Goal: Task Accomplishment & Management: Use online tool/utility

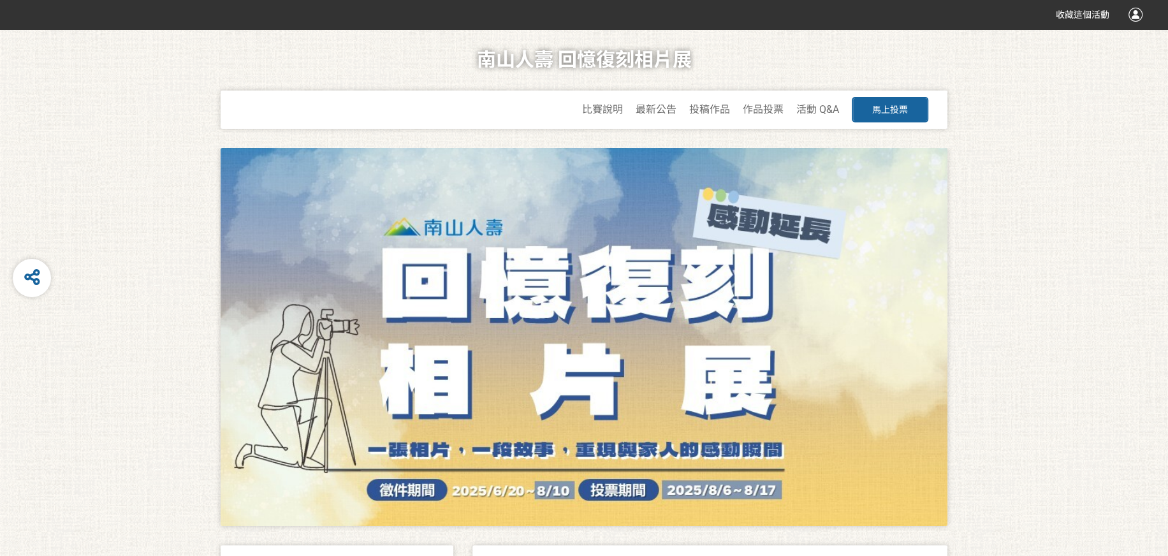
click at [905, 113] on span "馬上投票" at bounding box center [890, 110] width 36 height 10
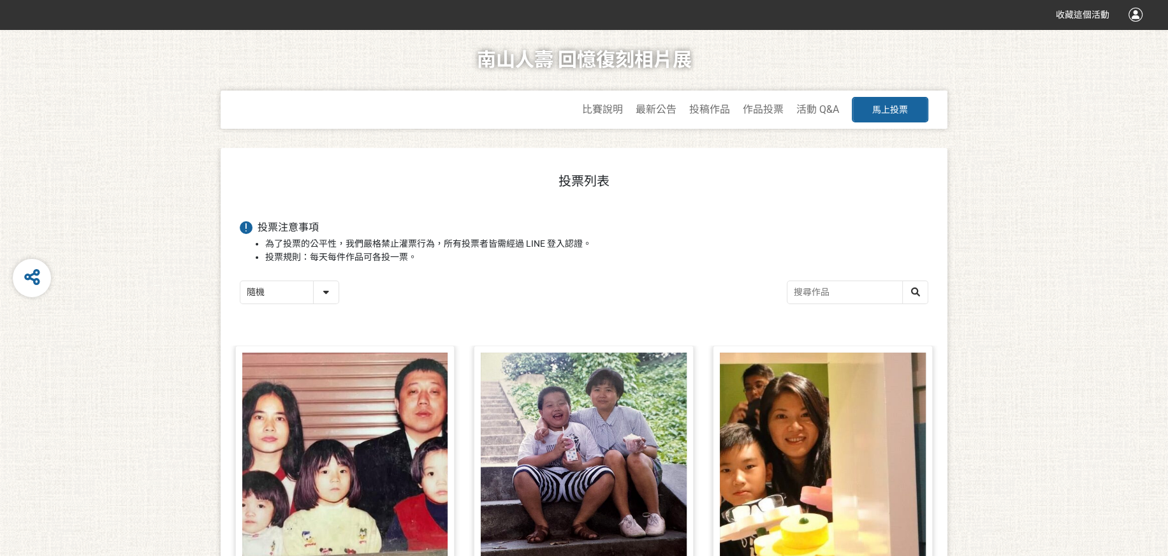
click at [857, 285] on input "search" at bounding box center [857, 292] width 140 height 22
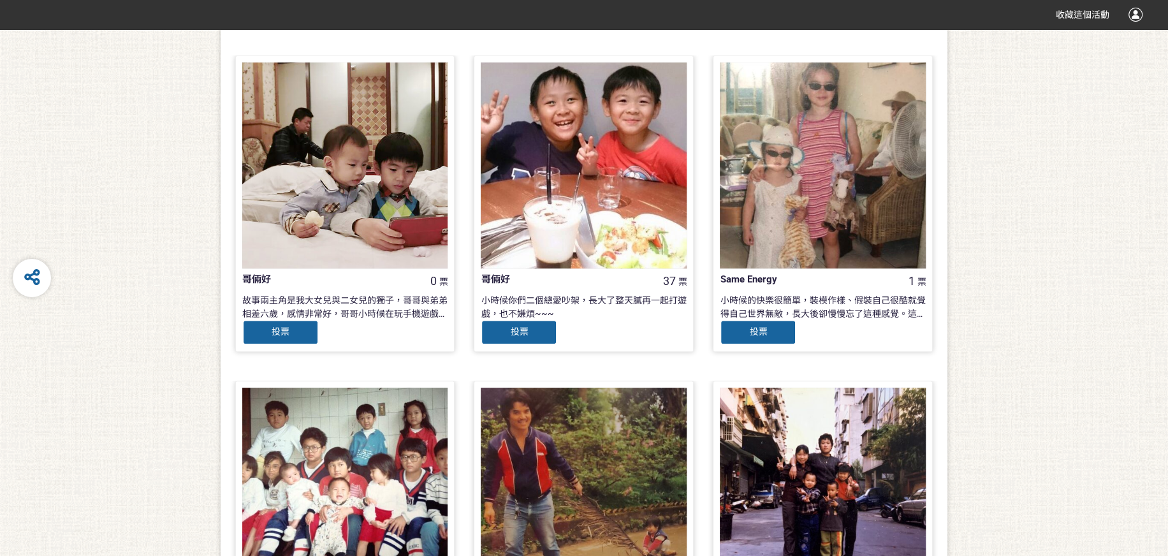
scroll to position [64, 0]
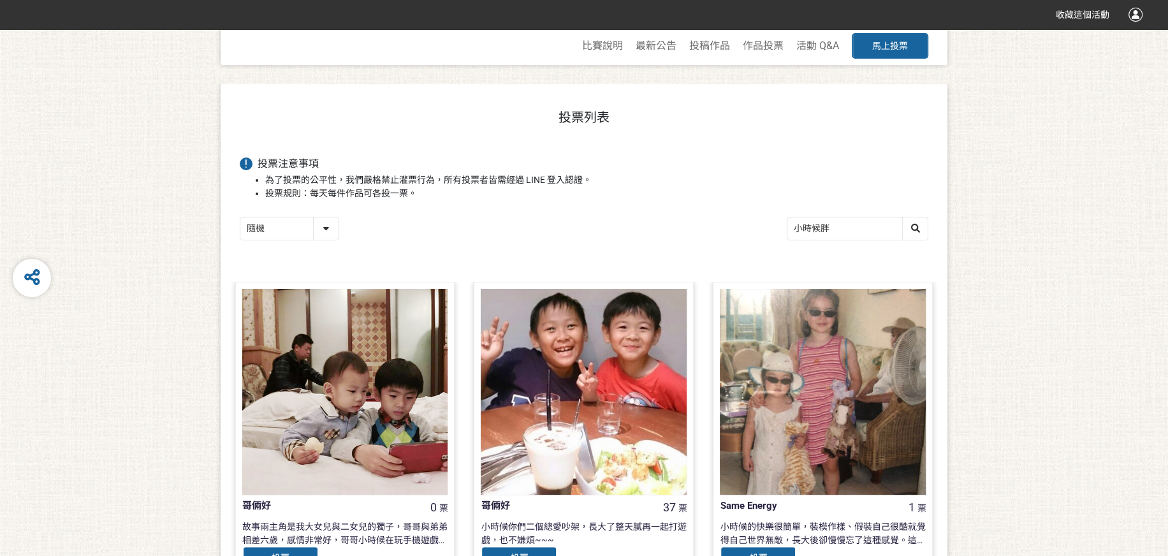
type input "小時候胖"
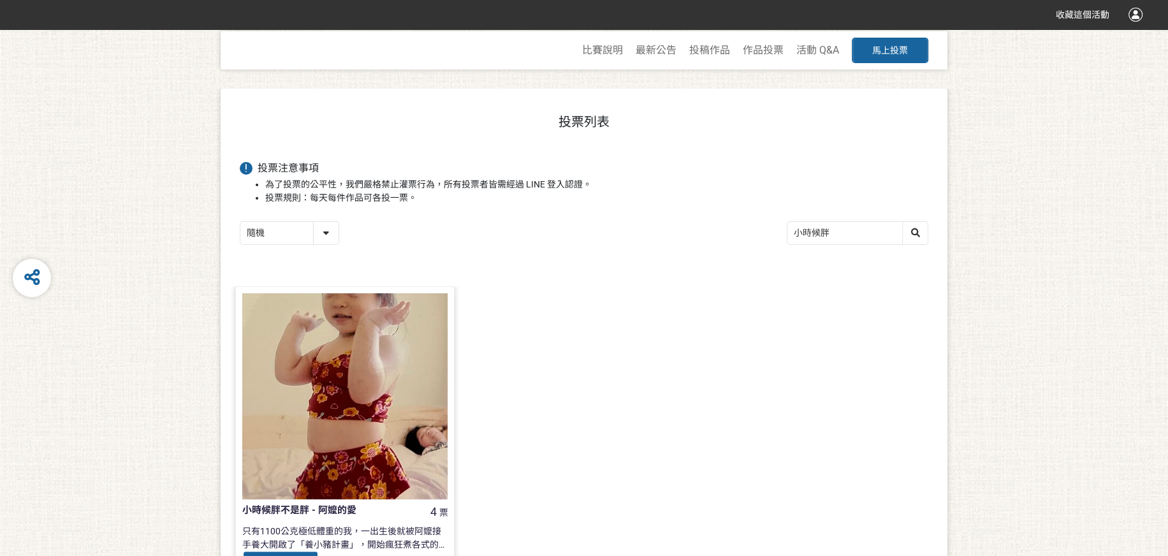
scroll to position [236, 0]
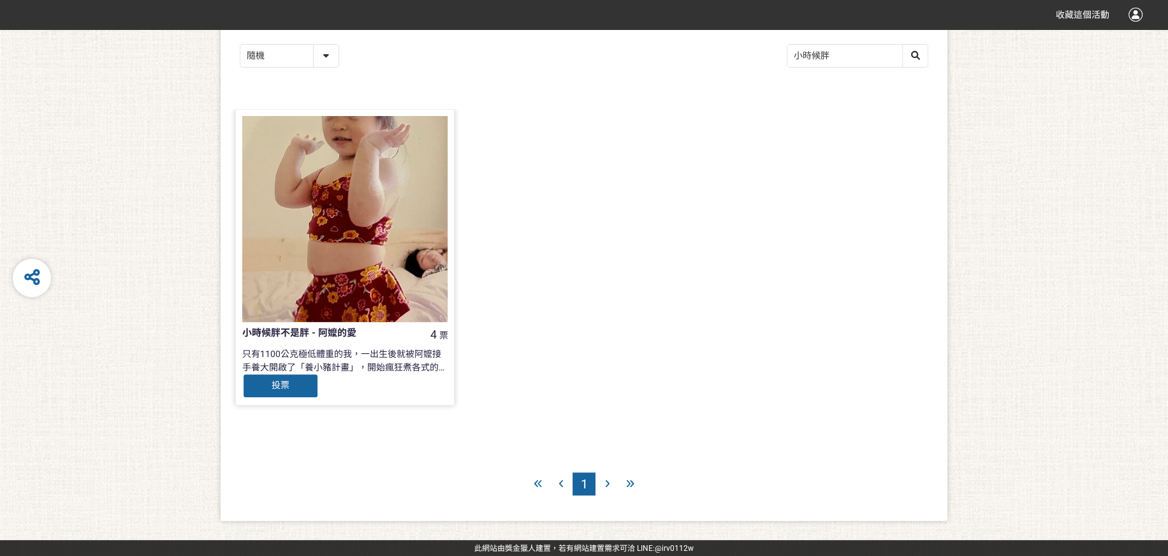
click at [286, 385] on span "投票" at bounding box center [281, 385] width 18 height 10
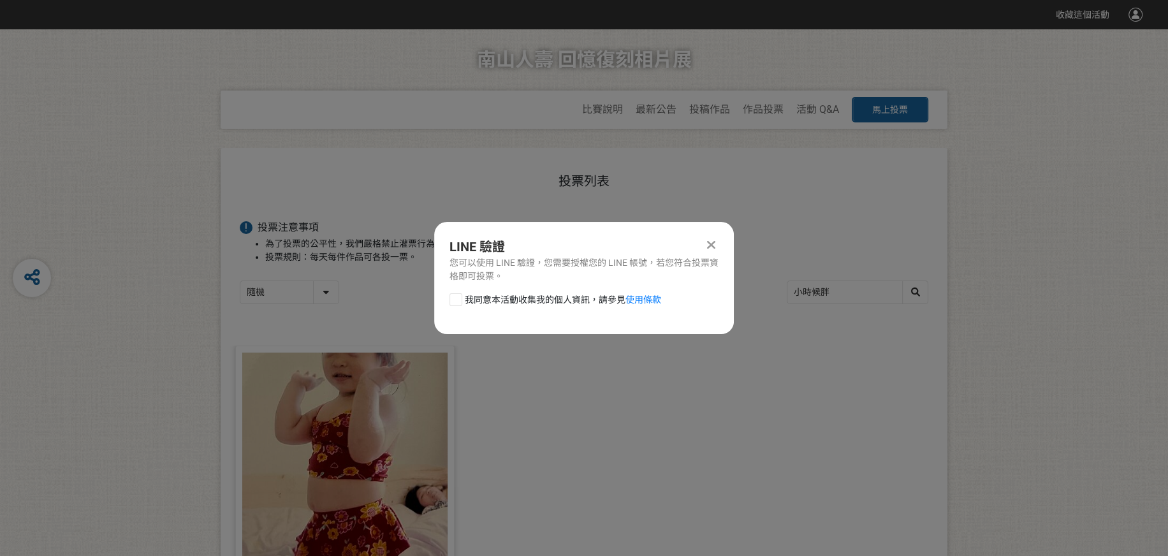
click at [712, 244] on icon at bounding box center [711, 244] width 8 height 13
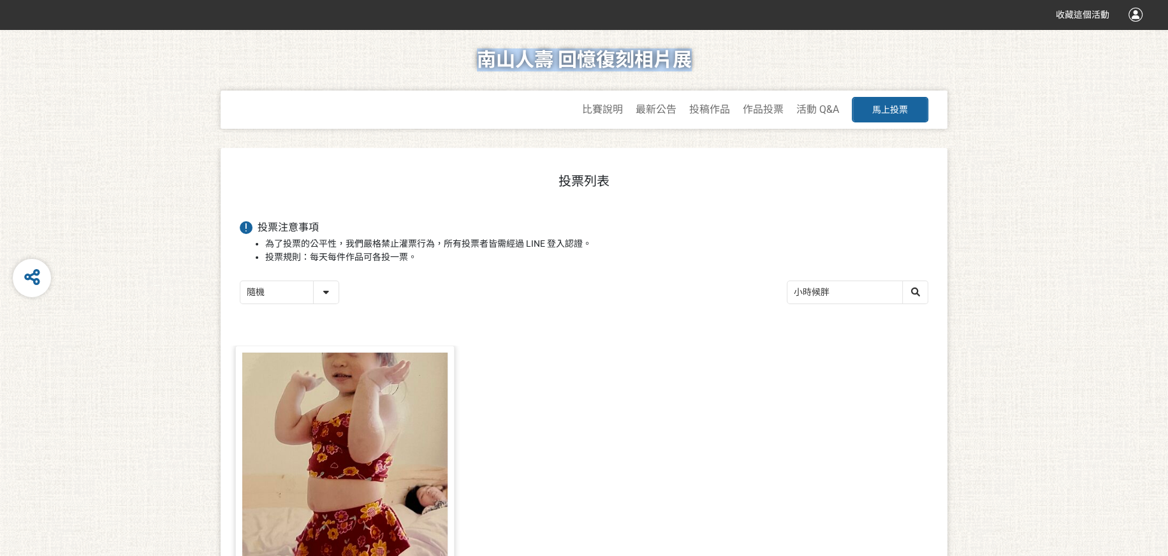
drag, startPoint x: 481, startPoint y: 56, endPoint x: 685, endPoint y: 56, distance: 204.6
click at [685, 56] on h1 "南山人壽 回憶復刻相片展" at bounding box center [584, 59] width 215 height 61
click at [373, 394] on div at bounding box center [345, 455] width 206 height 206
